Goal: Book appointment/travel/reservation

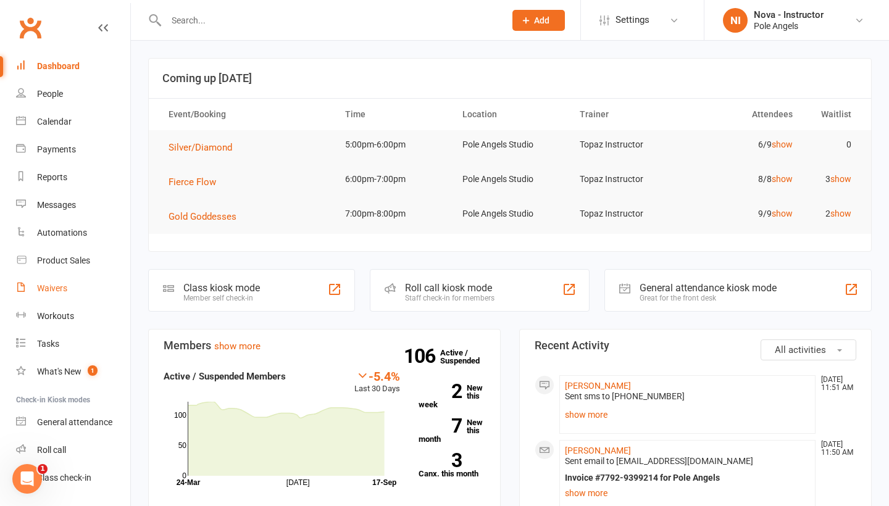
click at [59, 292] on div "Waivers" at bounding box center [52, 288] width 30 height 10
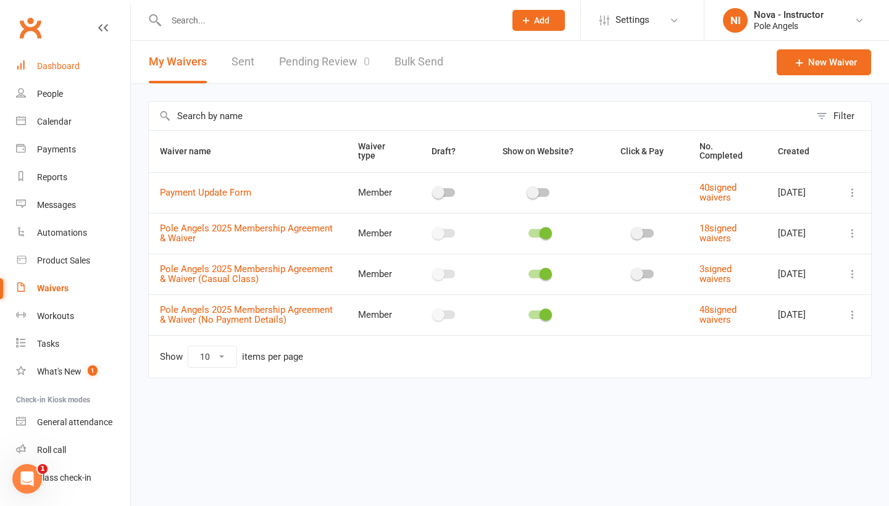
click at [72, 71] on link "Dashboard" at bounding box center [73, 66] width 114 height 28
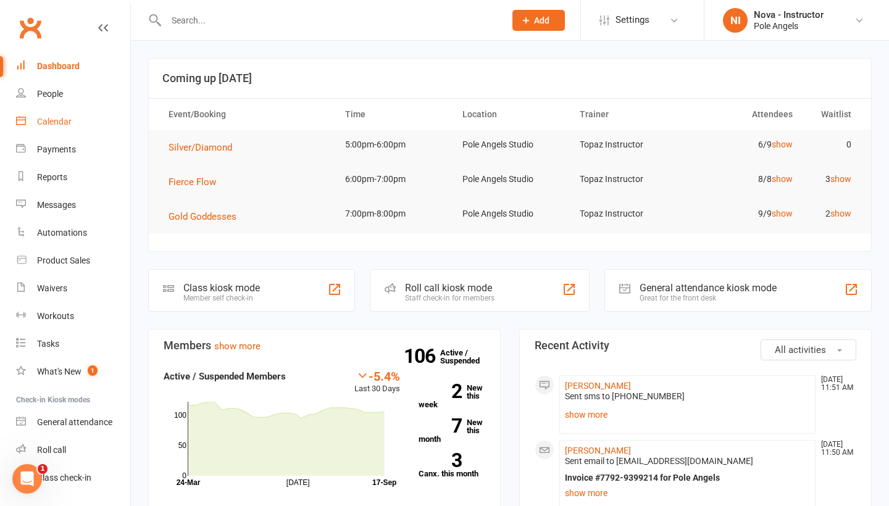
click at [73, 124] on link "Calendar" at bounding box center [73, 122] width 114 height 28
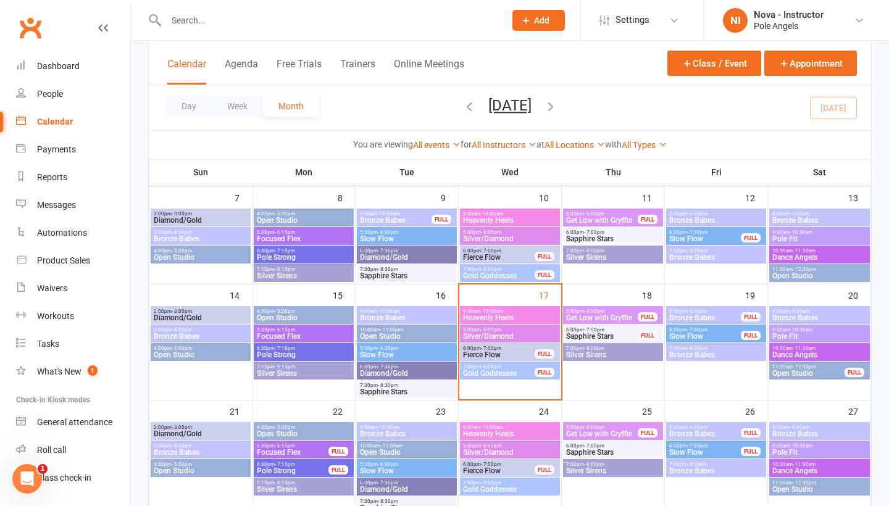
scroll to position [203, 0]
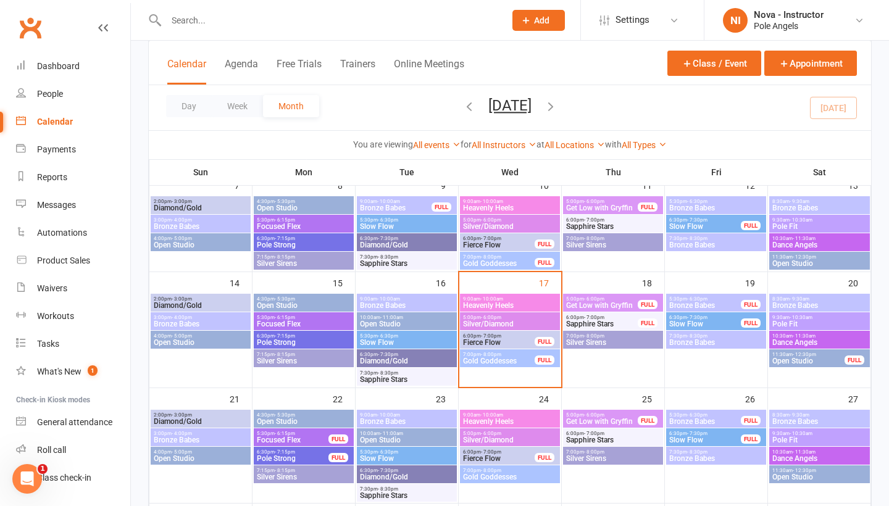
click at [408, 461] on span "Slow Flow" at bounding box center [406, 458] width 95 height 7
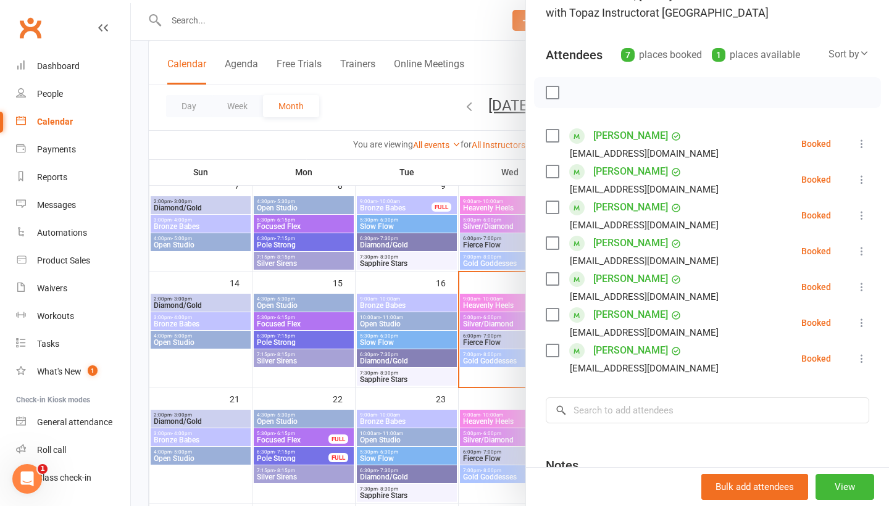
scroll to position [101, 0]
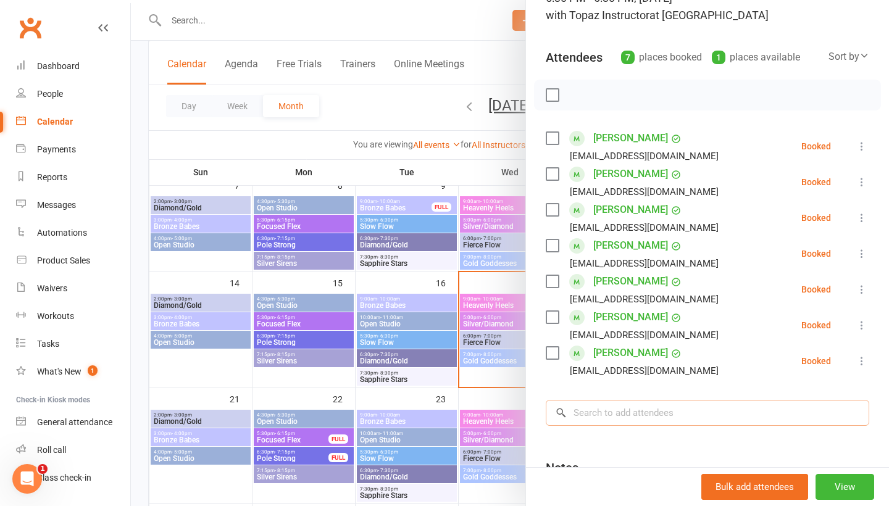
click at [626, 408] on input "search" at bounding box center [708, 413] width 324 height 26
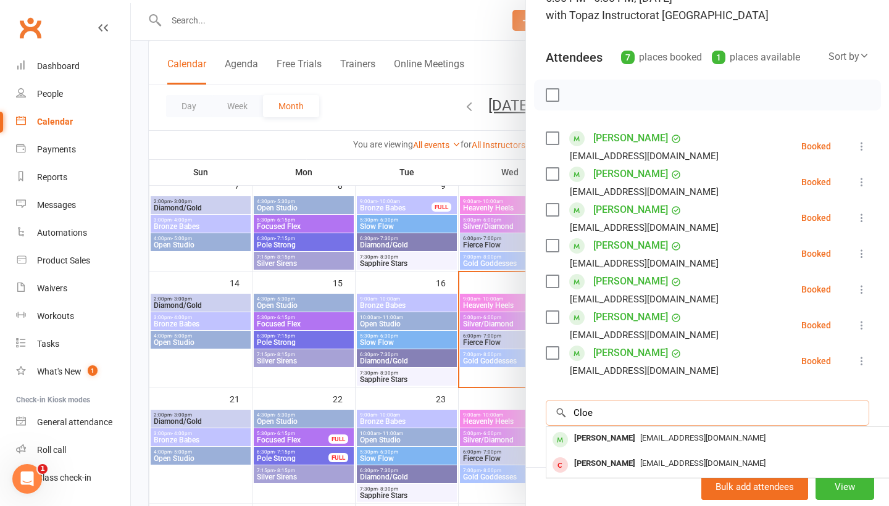
type input "Cloe"
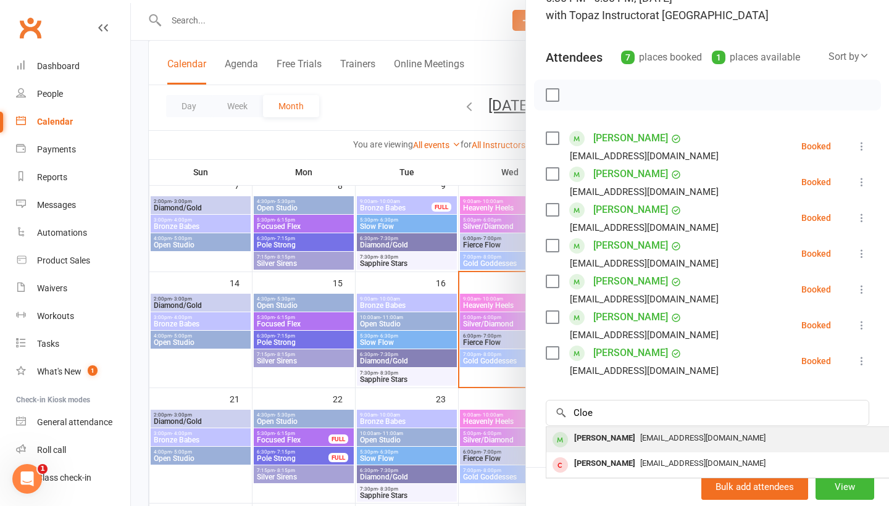
drag, startPoint x: 626, startPoint y: 408, endPoint x: 644, endPoint y: 439, distance: 35.7
click at [644, 439] on span "[EMAIL_ADDRESS][DOMAIN_NAME]" at bounding box center [702, 438] width 125 height 9
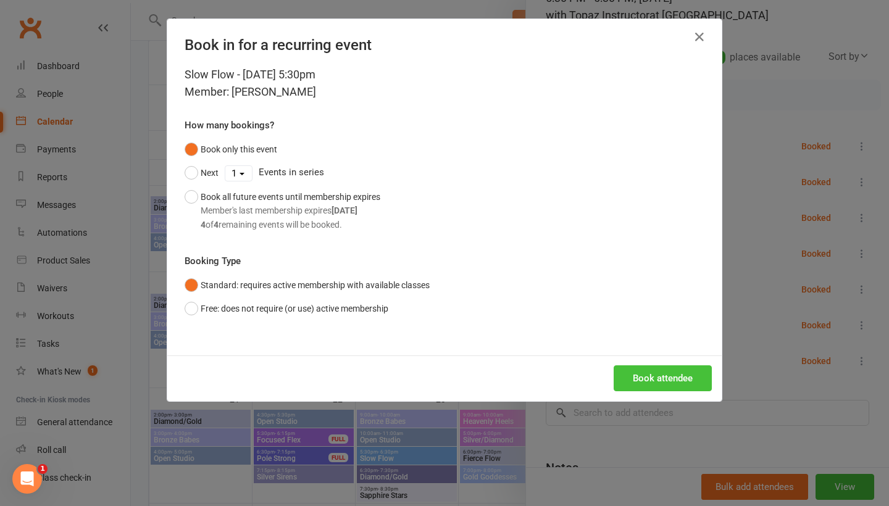
click at [653, 377] on button "Book attendee" at bounding box center [663, 379] width 98 height 26
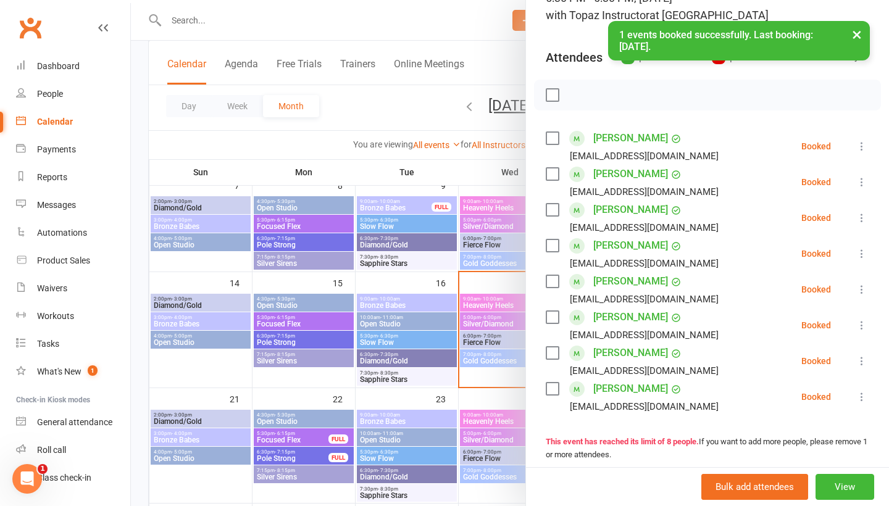
click at [500, 21] on div "× 1 events booked successfully. Last booking: [DATE]." at bounding box center [436, 21] width 873 height 0
click at [857, 35] on button "×" at bounding box center [857, 34] width 22 height 27
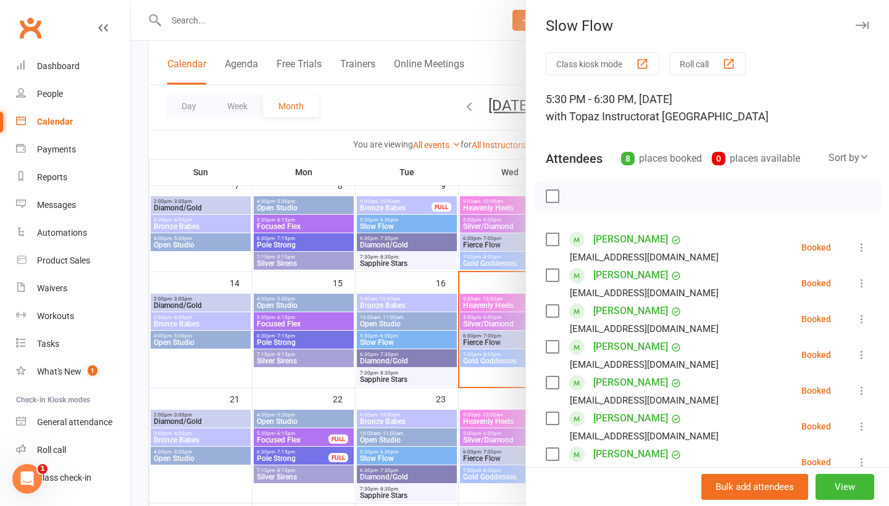
scroll to position [0, 0]
click at [863, 25] on icon "button" at bounding box center [862, 25] width 13 height 7
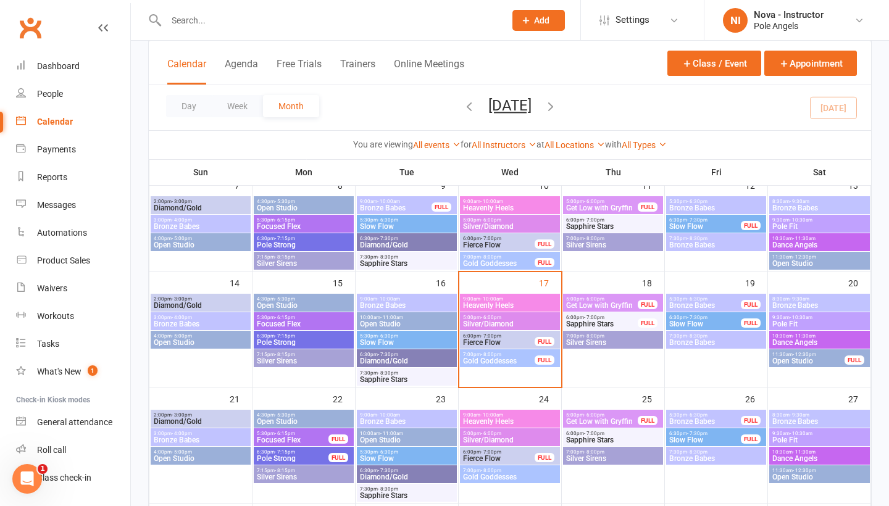
click at [718, 323] on span "Slow Flow" at bounding box center [705, 324] width 73 height 7
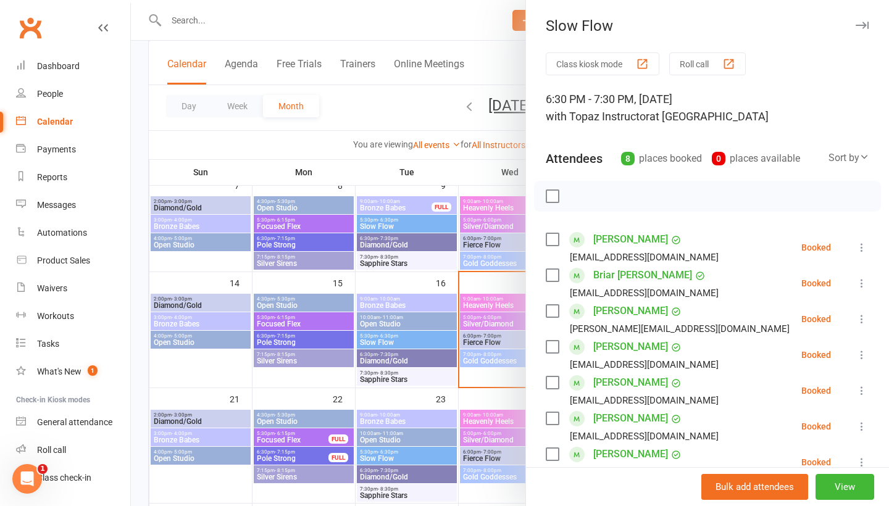
click at [863, 29] on button "button" at bounding box center [862, 25] width 15 height 15
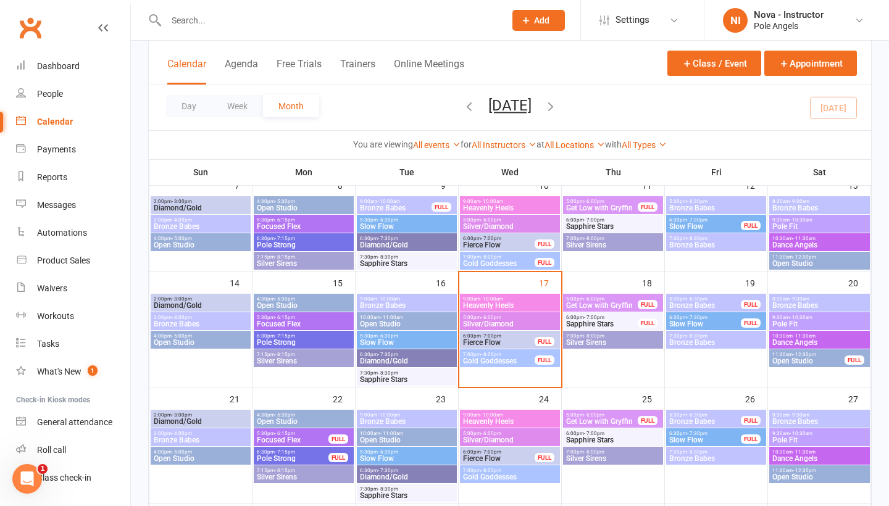
click at [790, 324] on span "Pole Fit" at bounding box center [820, 324] width 96 height 7
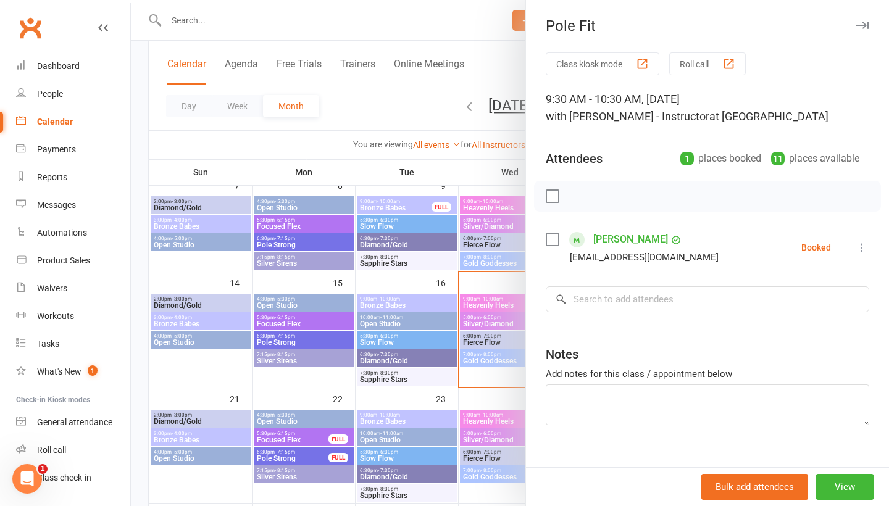
click at [862, 31] on button "button" at bounding box center [862, 25] width 15 height 15
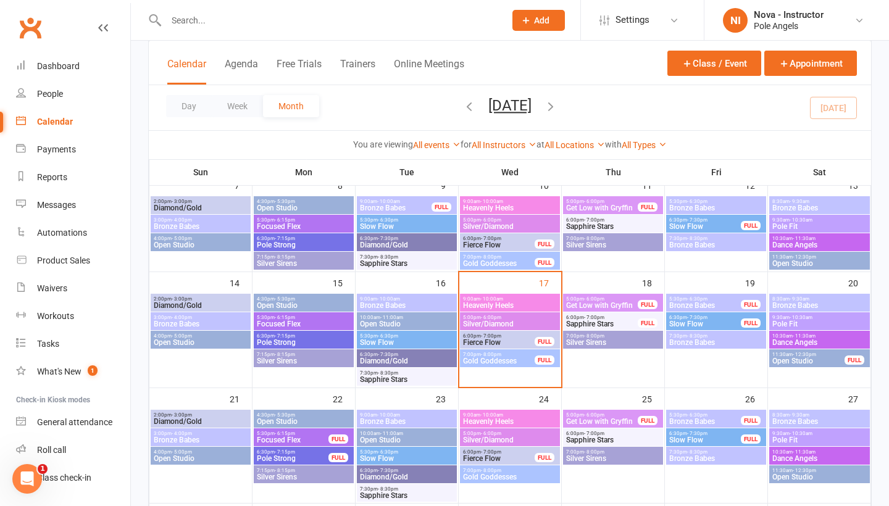
click at [806, 302] on span "Bronze Babes" at bounding box center [820, 305] width 96 height 7
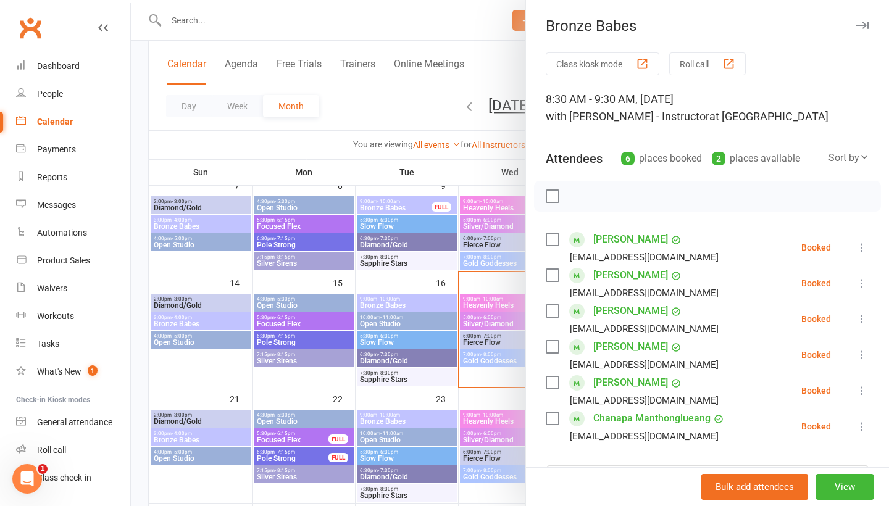
click at [866, 31] on button "button" at bounding box center [862, 25] width 15 height 15
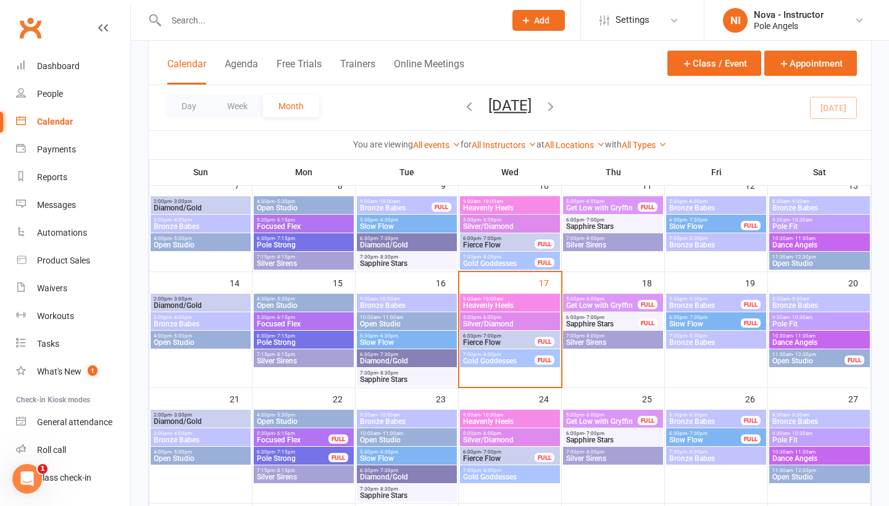
click at [804, 335] on span "- 11:30am" at bounding box center [804, 337] width 23 height 6
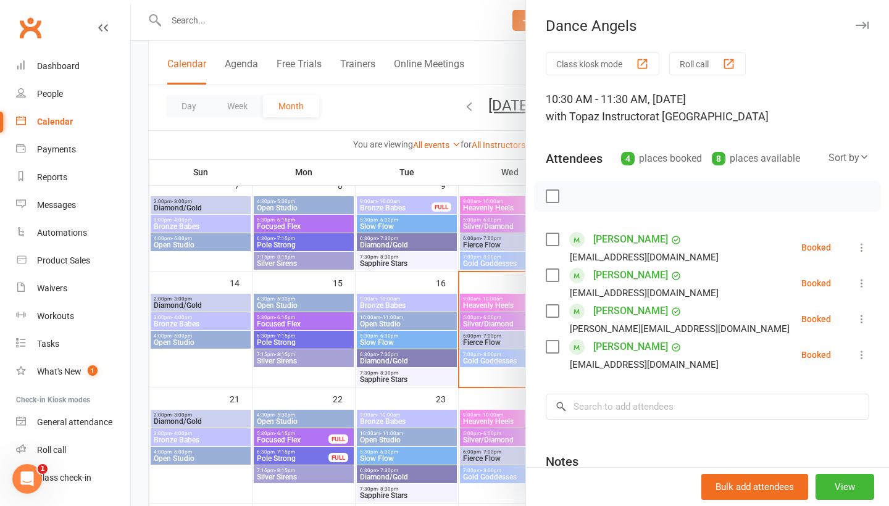
click at [863, 27] on icon "button" at bounding box center [862, 25] width 13 height 7
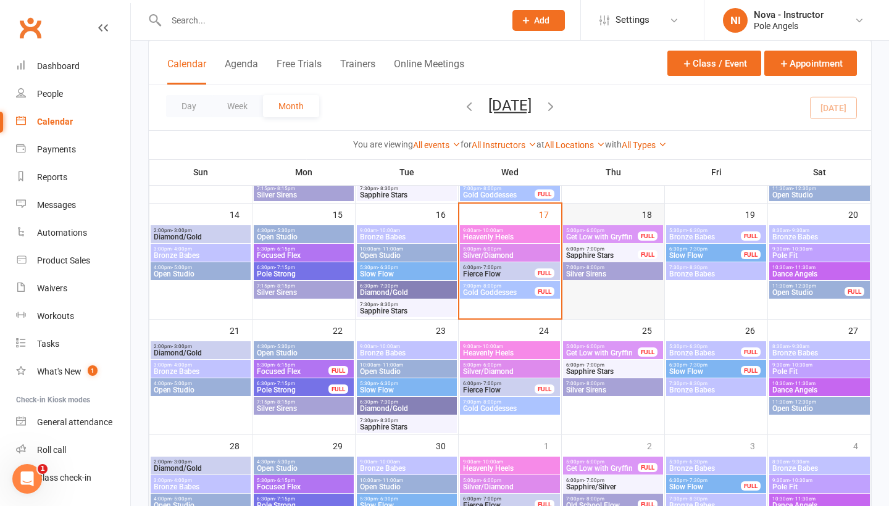
scroll to position [280, 0]
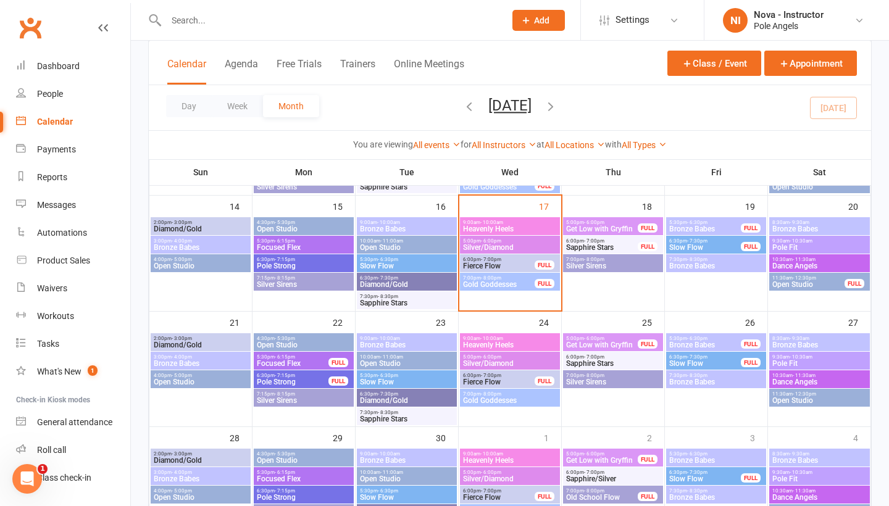
click at [411, 338] on span "9:00am - 10:00am" at bounding box center [406, 339] width 95 height 6
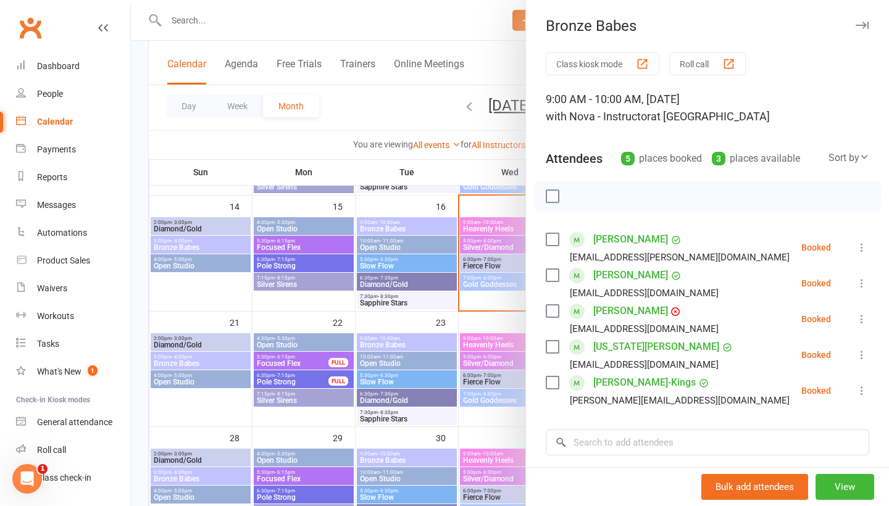
click at [411, 338] on div at bounding box center [510, 253] width 758 height 506
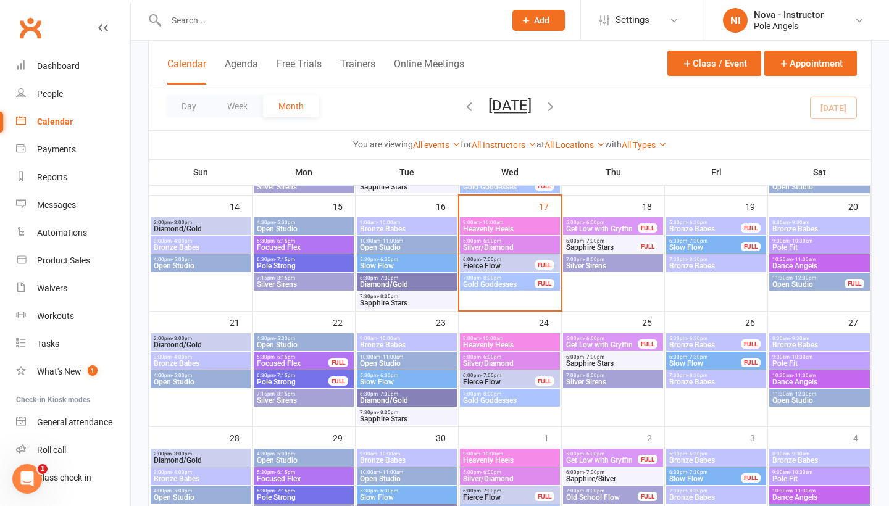
click at [497, 342] on span "Heavenly Heels" at bounding box center [510, 345] width 95 height 7
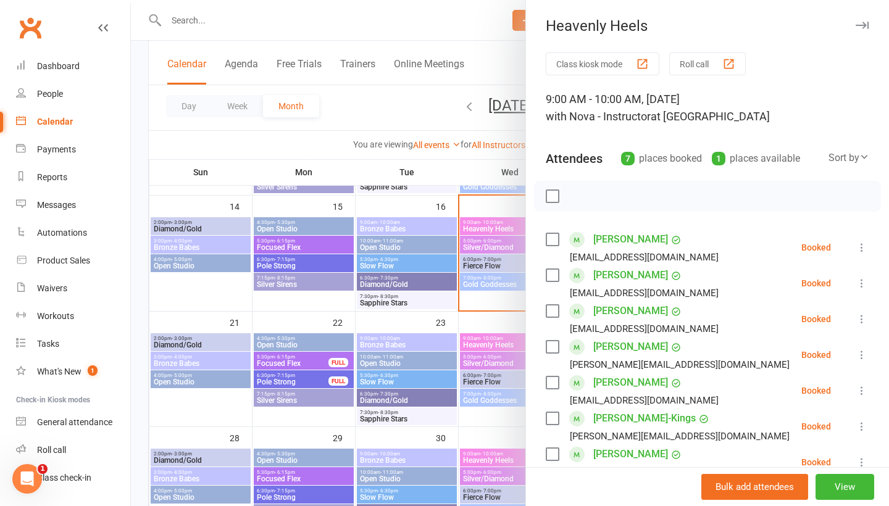
click at [497, 341] on div at bounding box center [510, 253] width 758 height 506
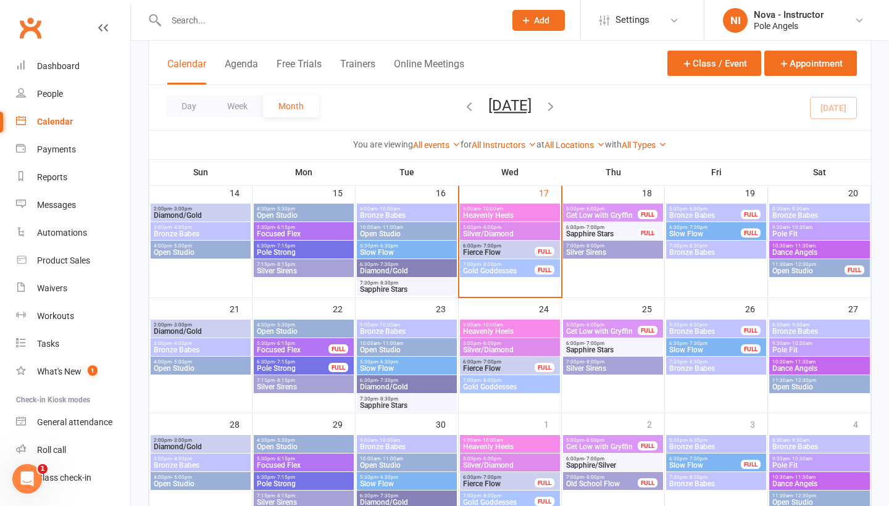
scroll to position [301, 0]
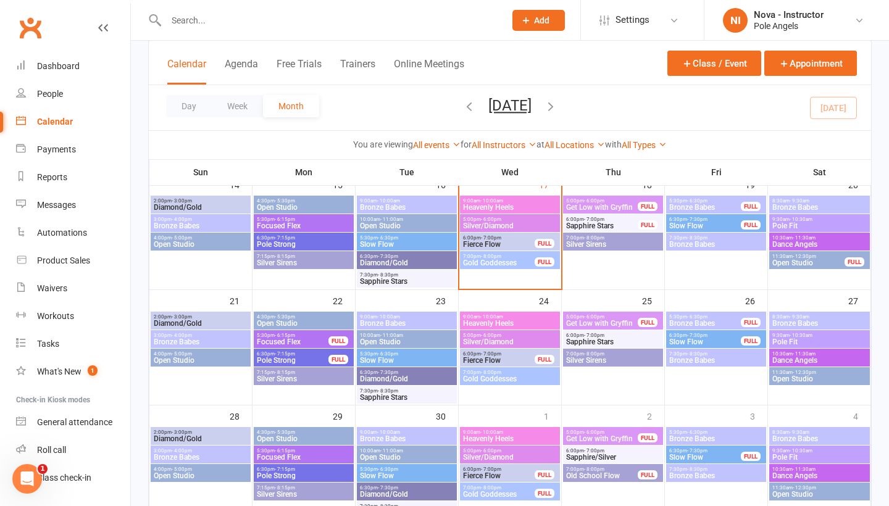
click at [424, 355] on span "5:30pm - 6:30pm" at bounding box center [406, 354] width 95 height 6
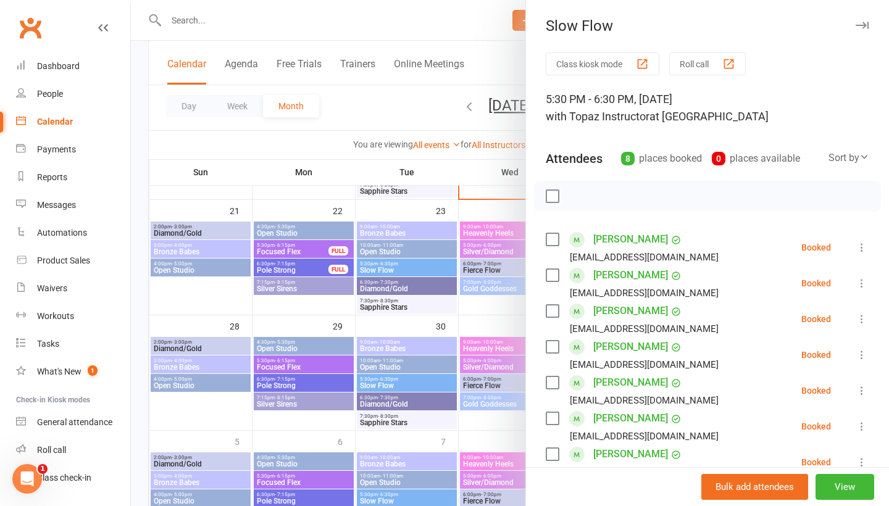
scroll to position [395, 0]
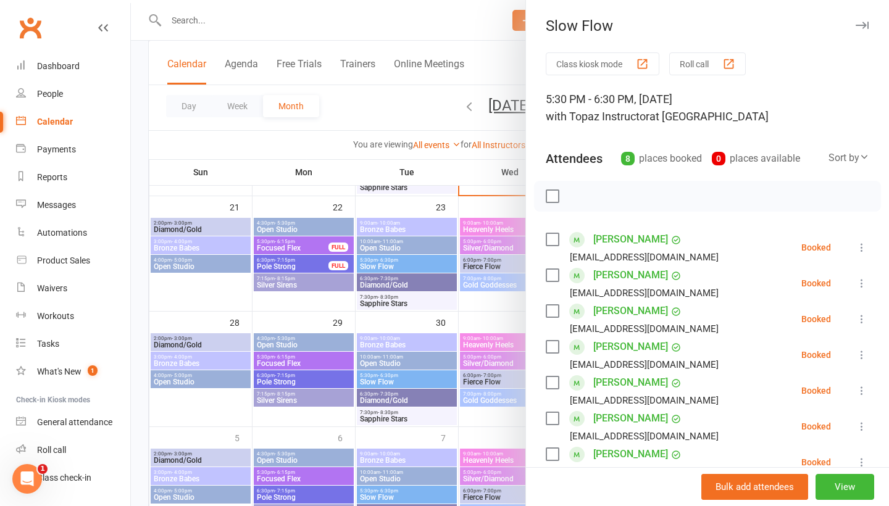
click at [414, 381] on div at bounding box center [510, 253] width 758 height 506
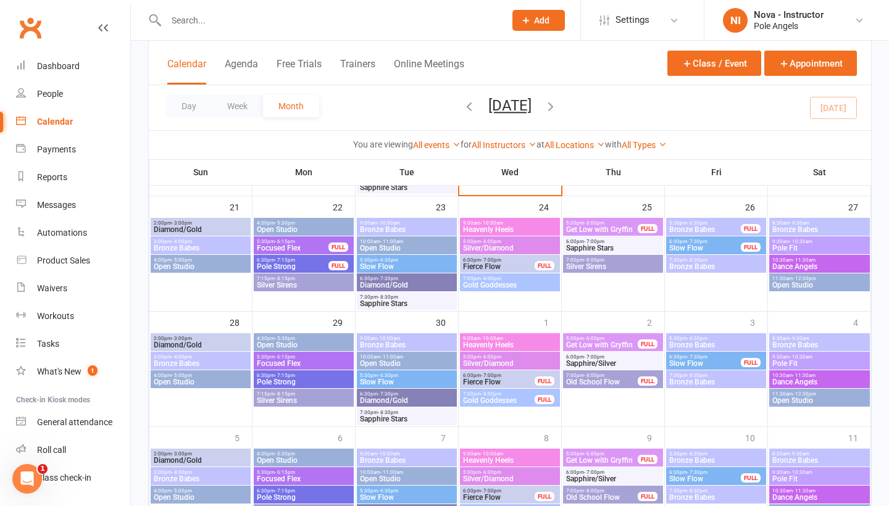
click at [414, 381] on span "Slow Flow" at bounding box center [406, 382] width 95 height 7
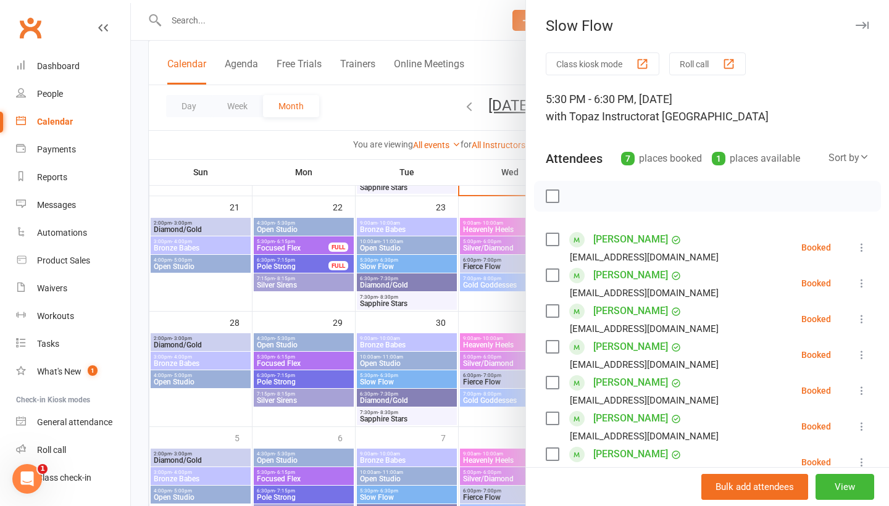
click at [859, 26] on icon "button" at bounding box center [862, 25] width 13 height 7
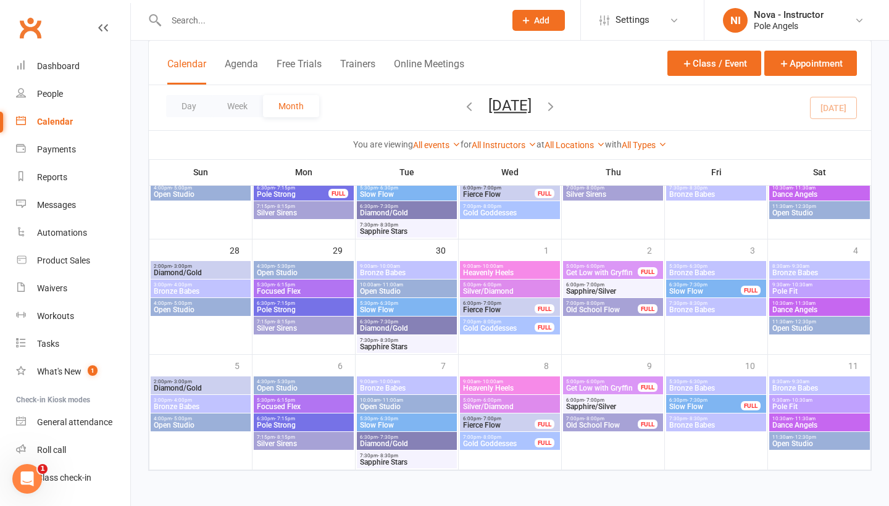
scroll to position [478, 0]
